Goal: Task Accomplishment & Management: Manage account settings

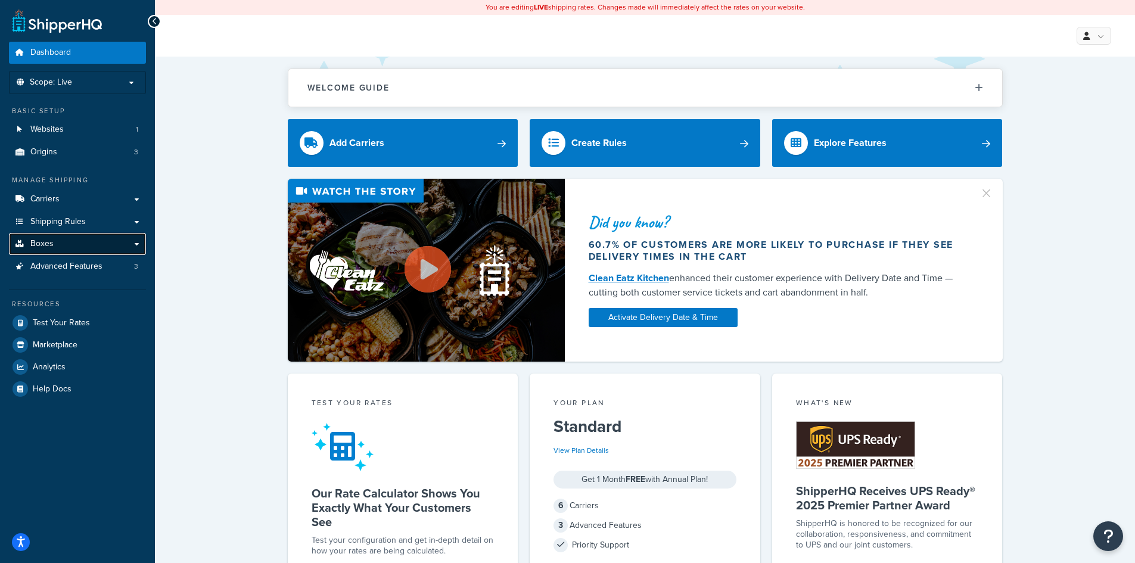
click at [63, 242] on link "Boxes" at bounding box center [77, 244] width 137 height 22
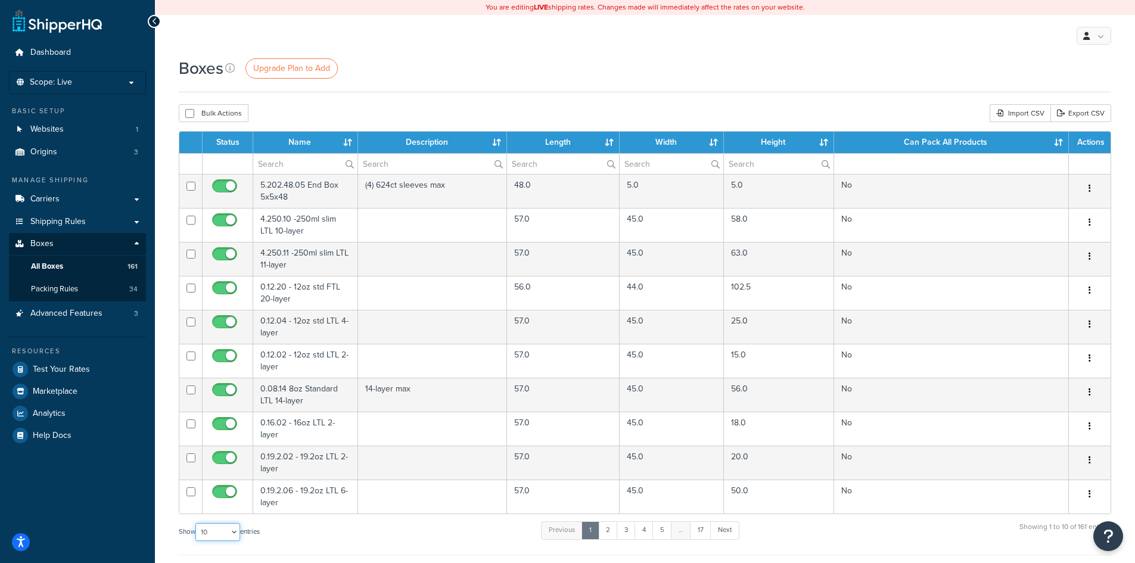
click at [239, 531] on select "10 15 25 50 100 1000" at bounding box center [217, 532] width 45 height 18
select select "100"
click at [197, 524] on select "10 15 25 50 100 1000" at bounding box center [217, 532] width 45 height 18
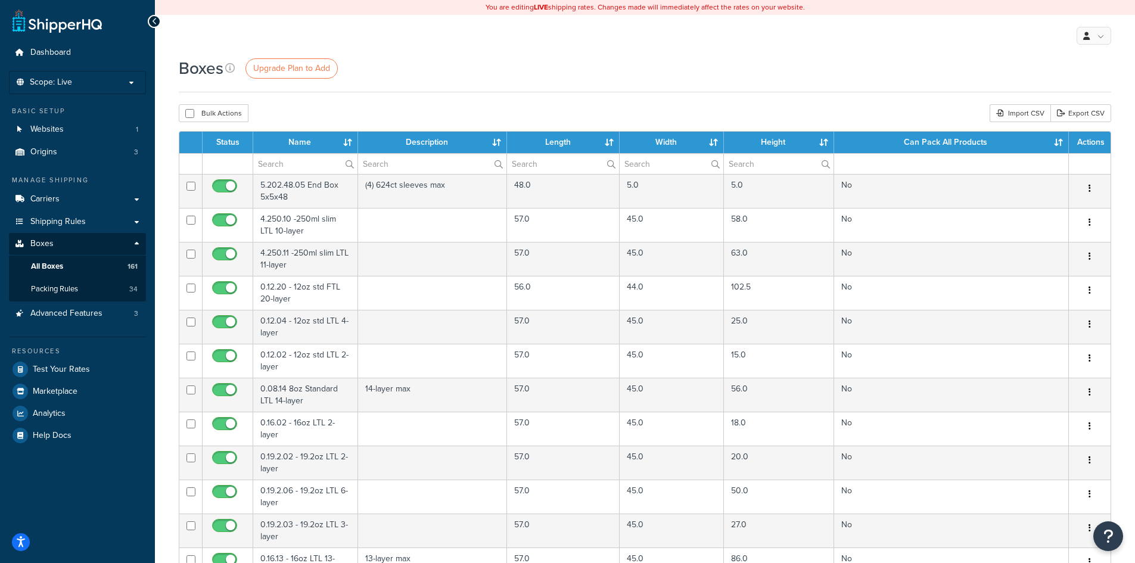
click at [350, 136] on th "Name" at bounding box center [305, 142] width 105 height 21
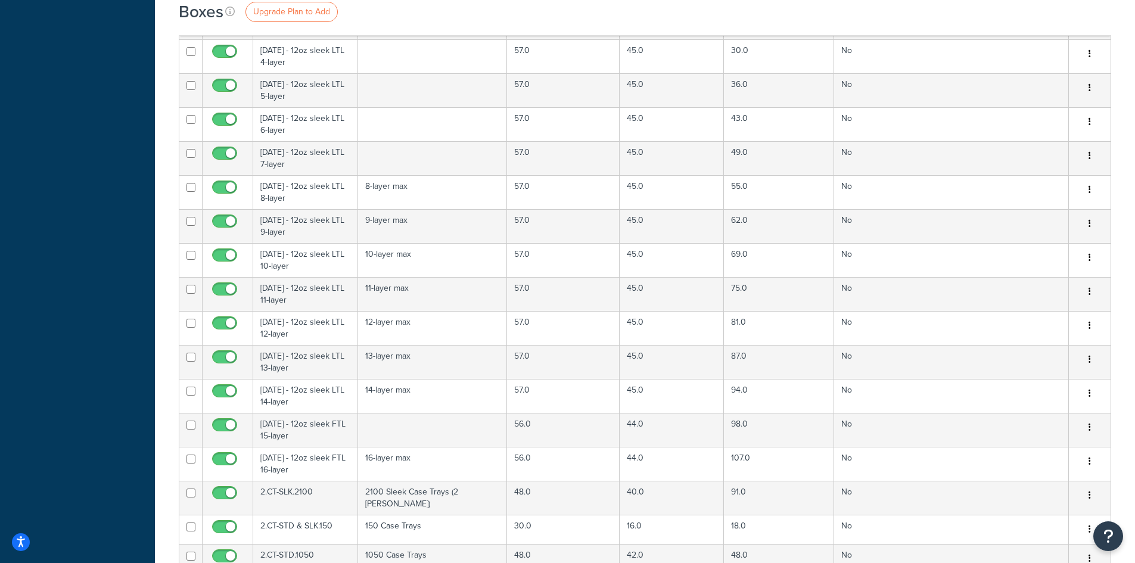
scroll to position [2740, 0]
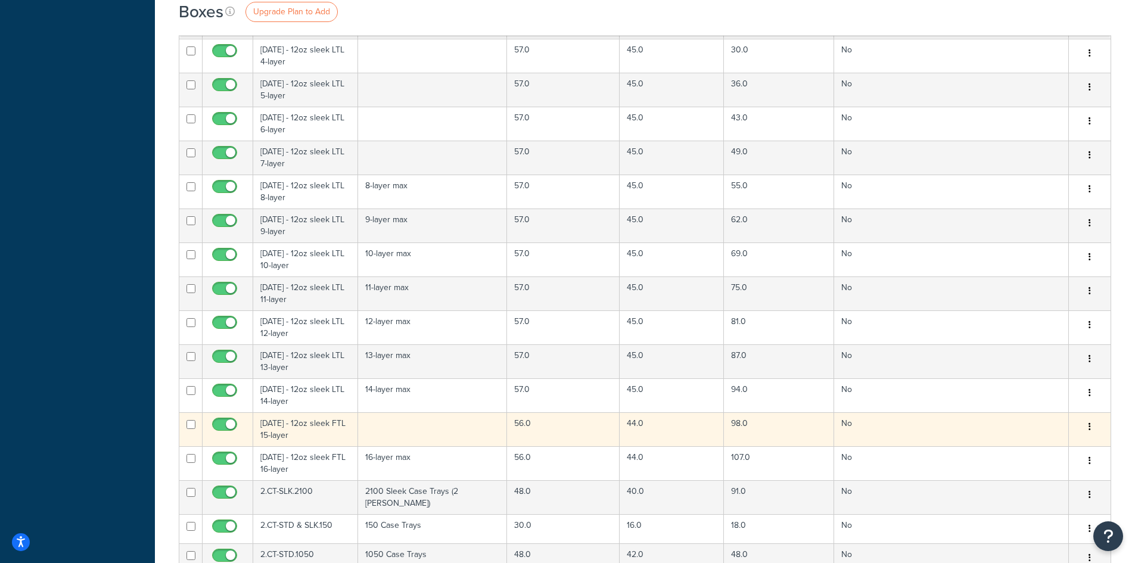
click at [304, 430] on td "1.12.15 - 12oz sleek FTL 15-layer" at bounding box center [305, 429] width 105 height 34
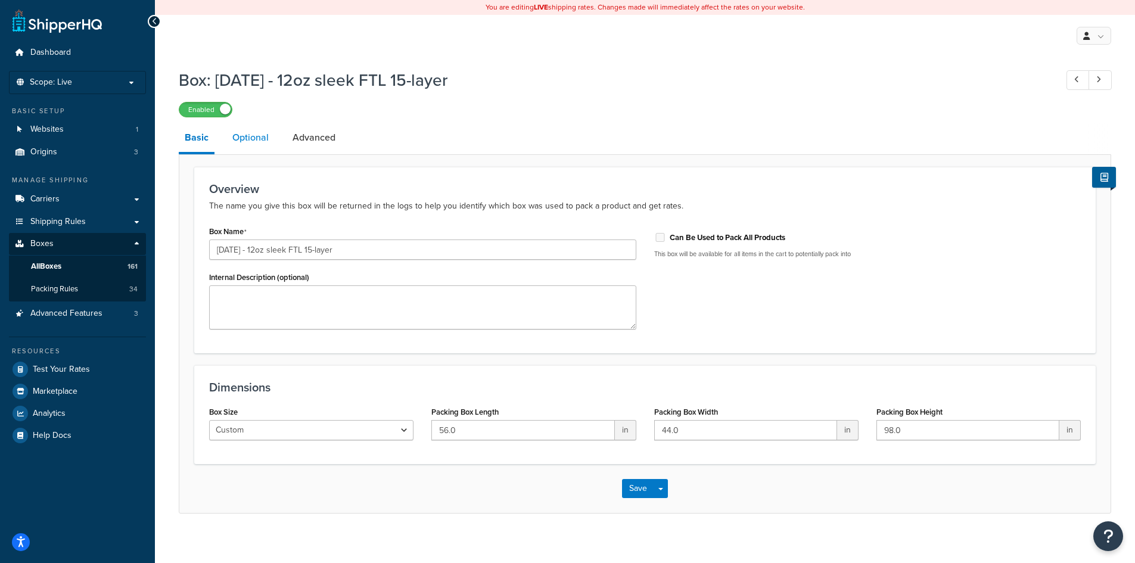
click at [250, 136] on link "Optional" at bounding box center [250, 137] width 48 height 29
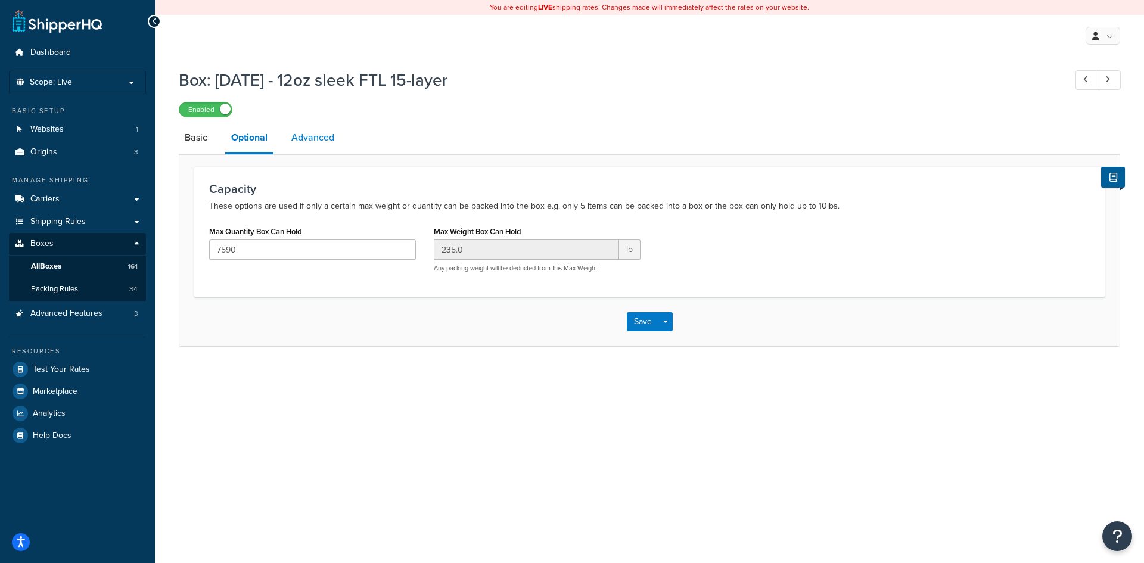
click at [318, 138] on link "Advanced" at bounding box center [312, 137] width 55 height 29
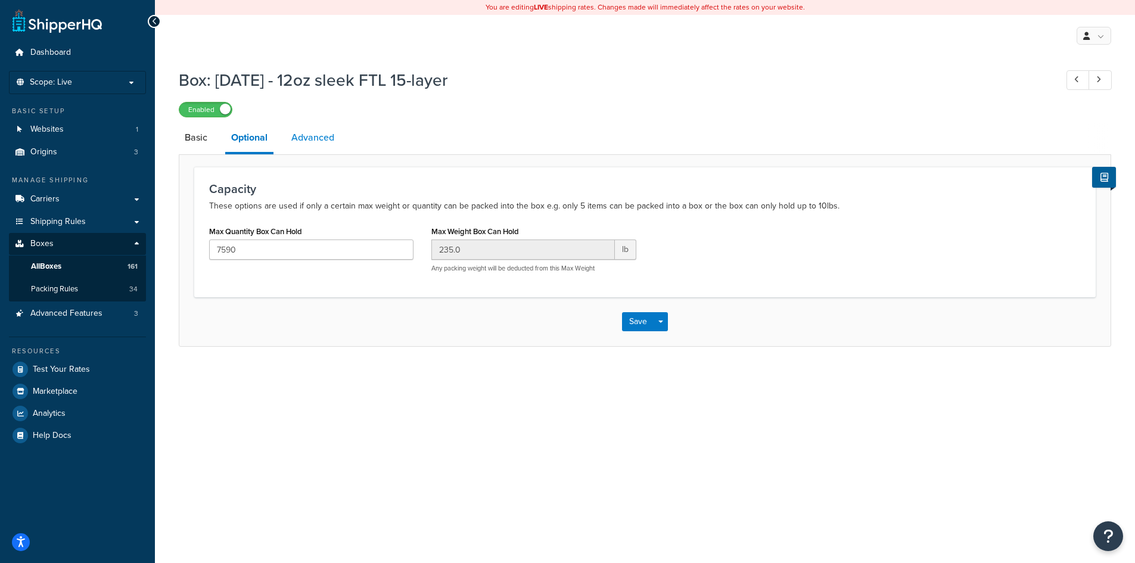
select select "250"
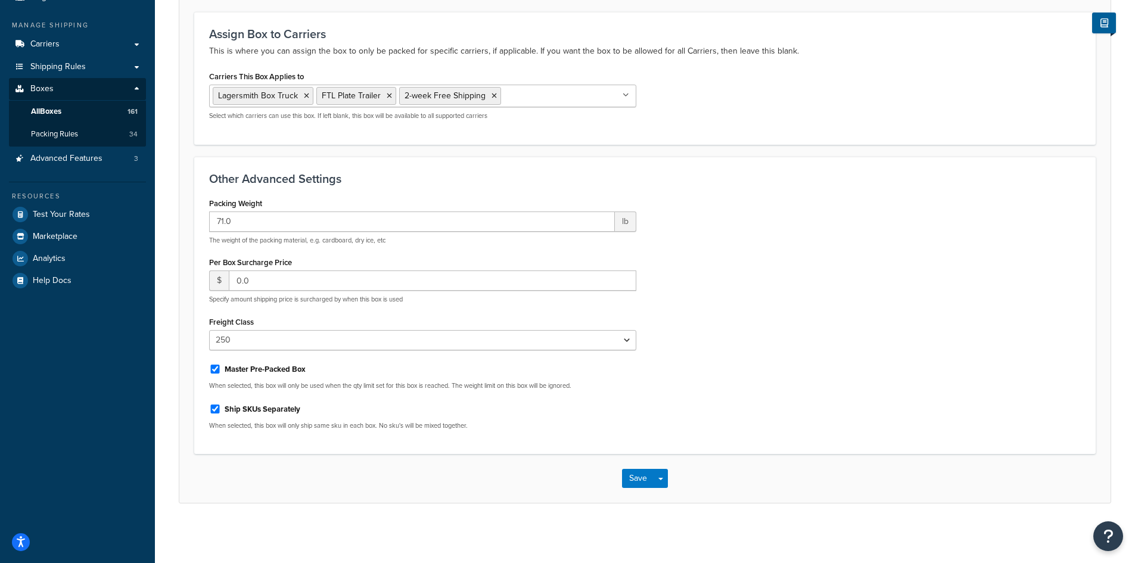
scroll to position [97, 0]
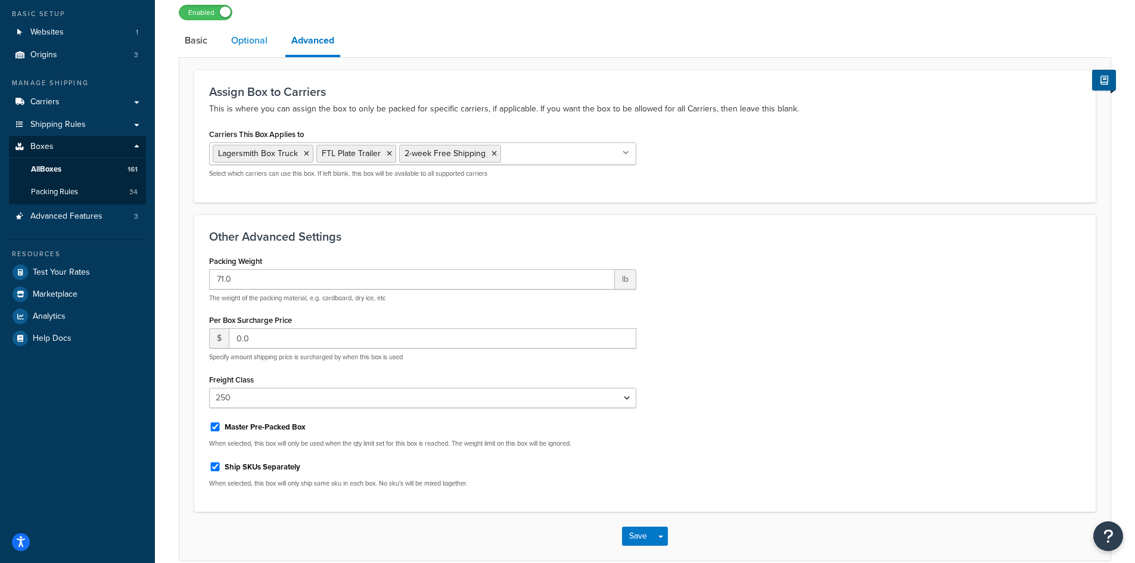
click at [249, 38] on link "Optional" at bounding box center [249, 40] width 48 height 29
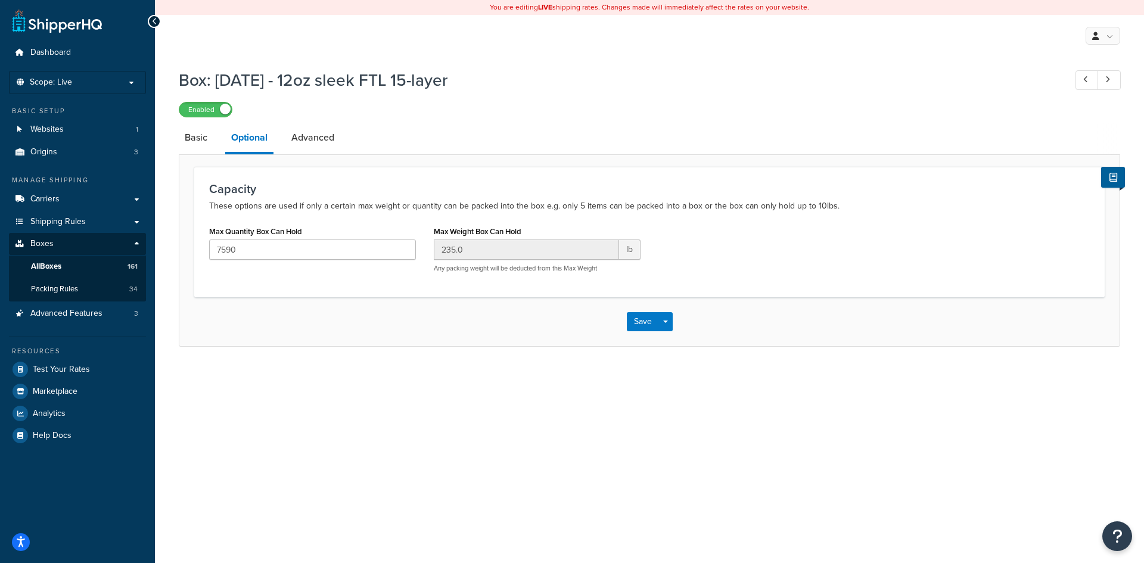
select select "250"
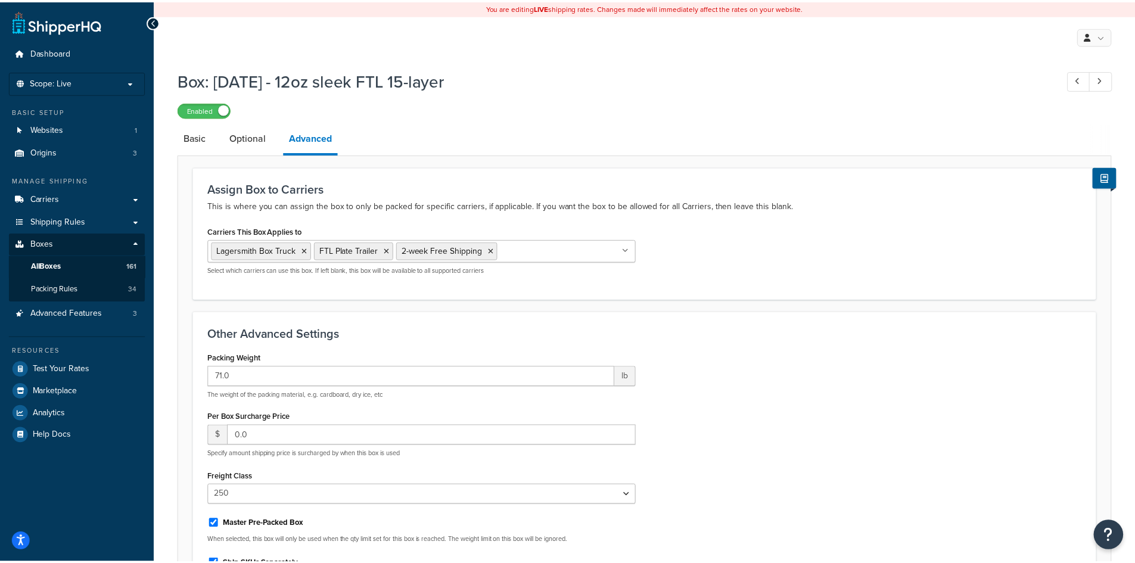
scroll to position [97, 0]
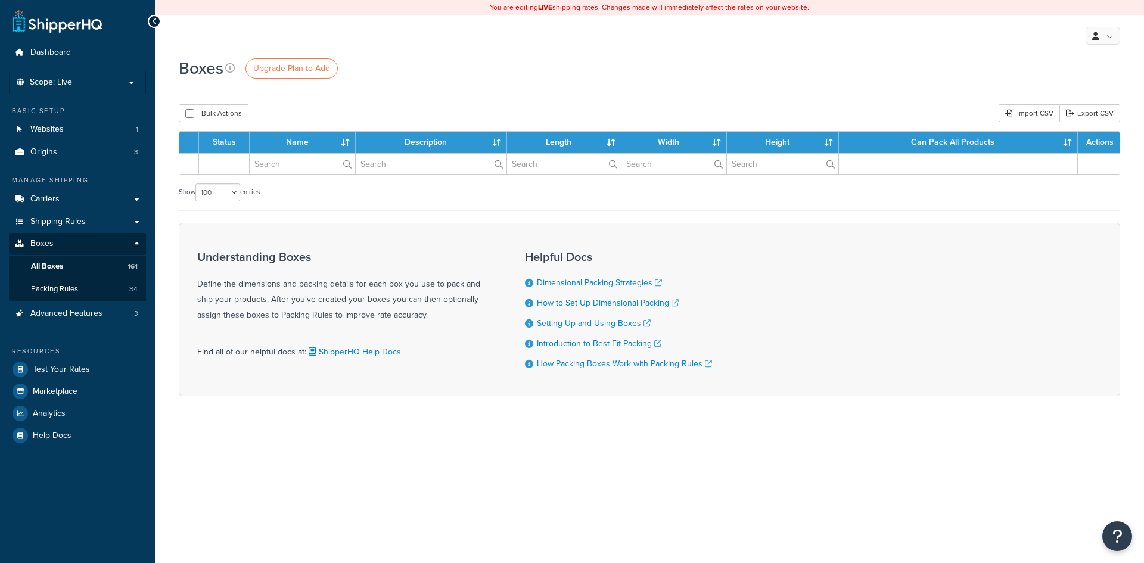
select select "100"
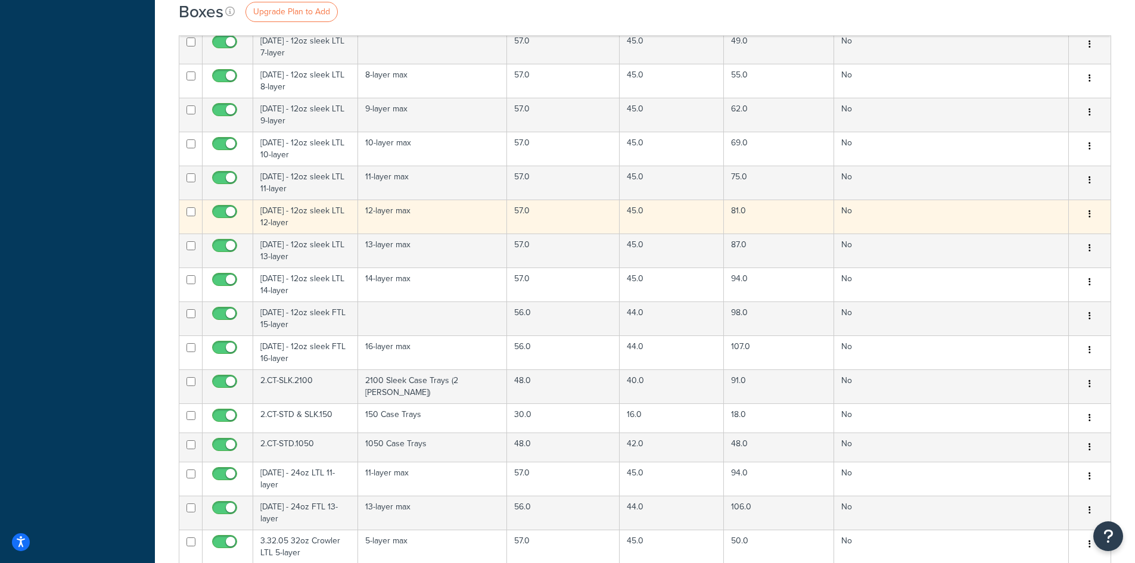
scroll to position [2860, 0]
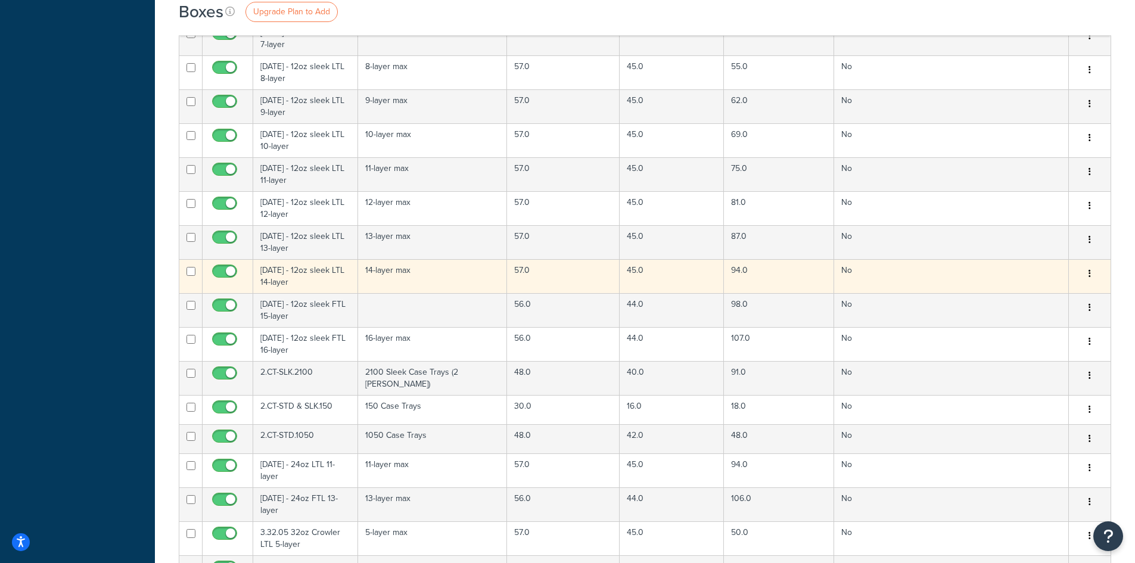
click at [315, 272] on td "1.12.14 - 12oz sleek LTL 14-layer" at bounding box center [305, 276] width 105 height 34
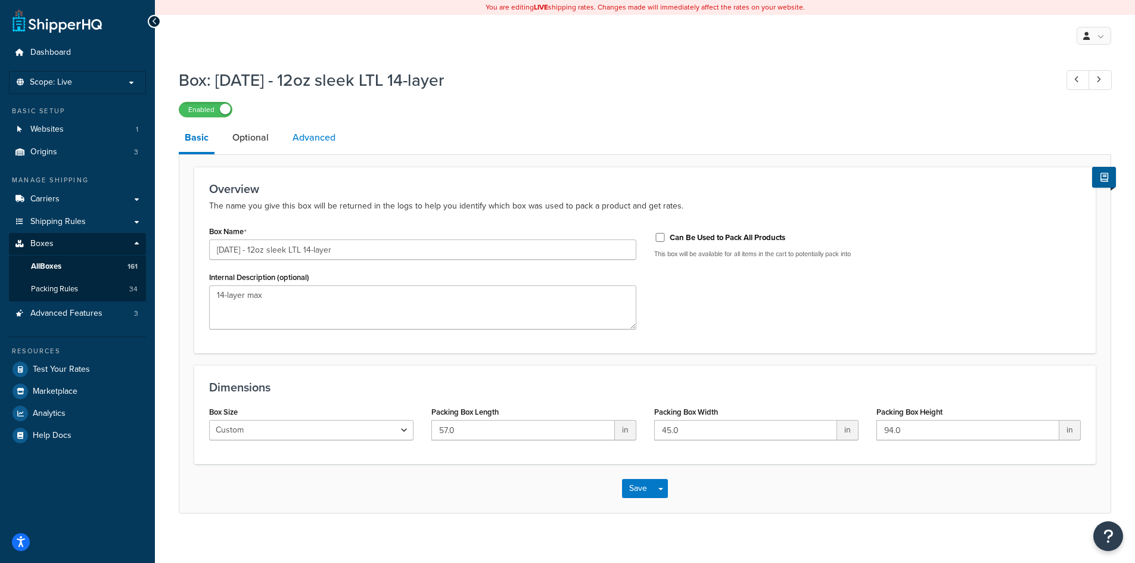
click at [307, 135] on link "Advanced" at bounding box center [314, 137] width 55 height 29
select select "250"
click at [52, 51] on span "Dashboard" at bounding box center [50, 53] width 41 height 10
